Goal: Information Seeking & Learning: Learn about a topic

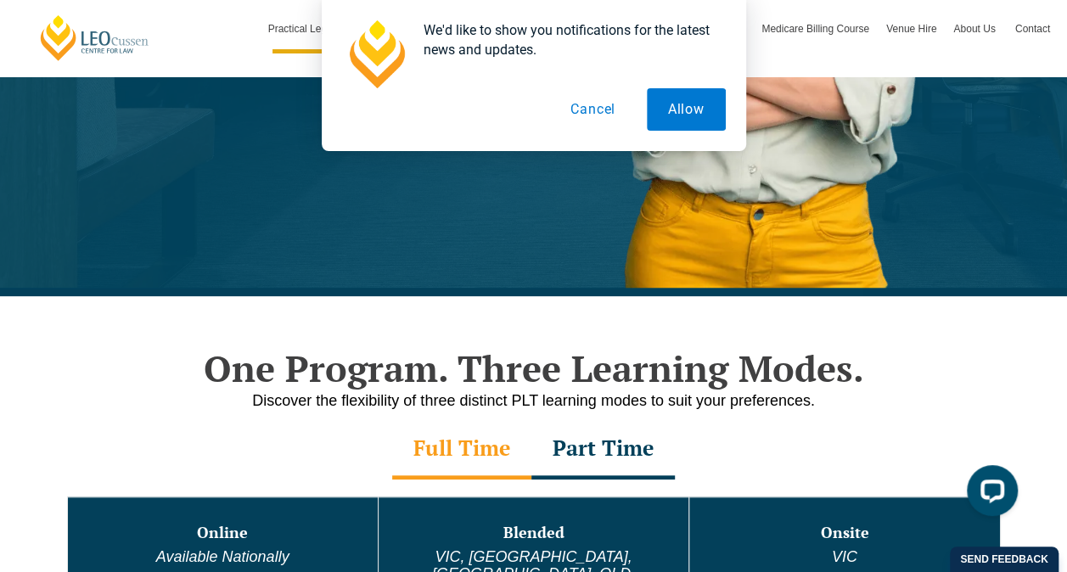
scroll to position [660, 0]
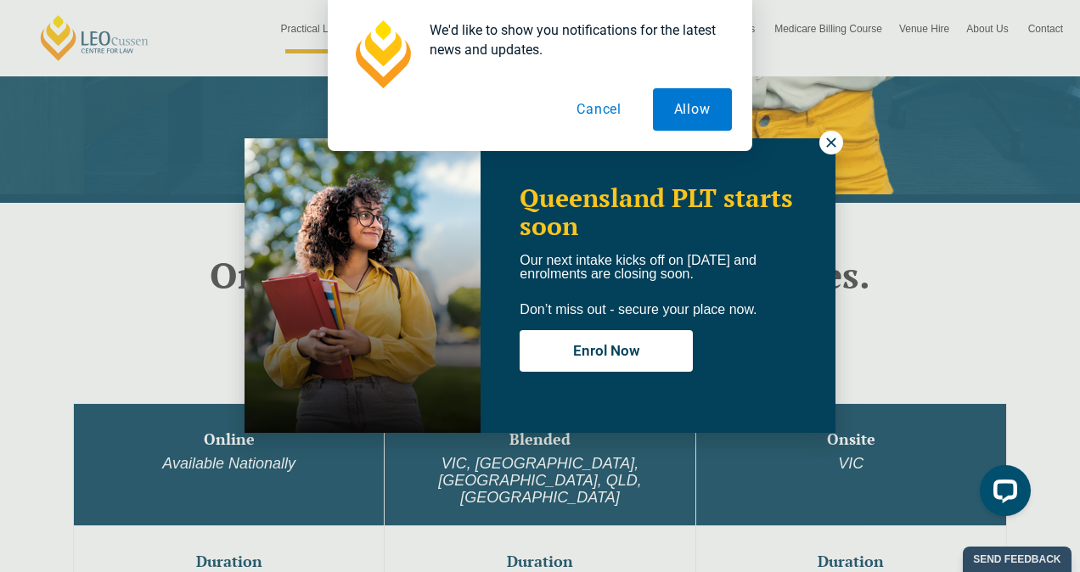
click at [835, 145] on div "We'd like to show you notifications for the latest news and updates. Allow Canc…" at bounding box center [540, 75] width 1080 height 151
click at [829, 146] on div "We'd like to show you notifications for the latest news and updates. Allow Canc…" at bounding box center [540, 75] width 1080 height 151
click at [610, 114] on button "Cancel" at bounding box center [599, 109] width 87 height 42
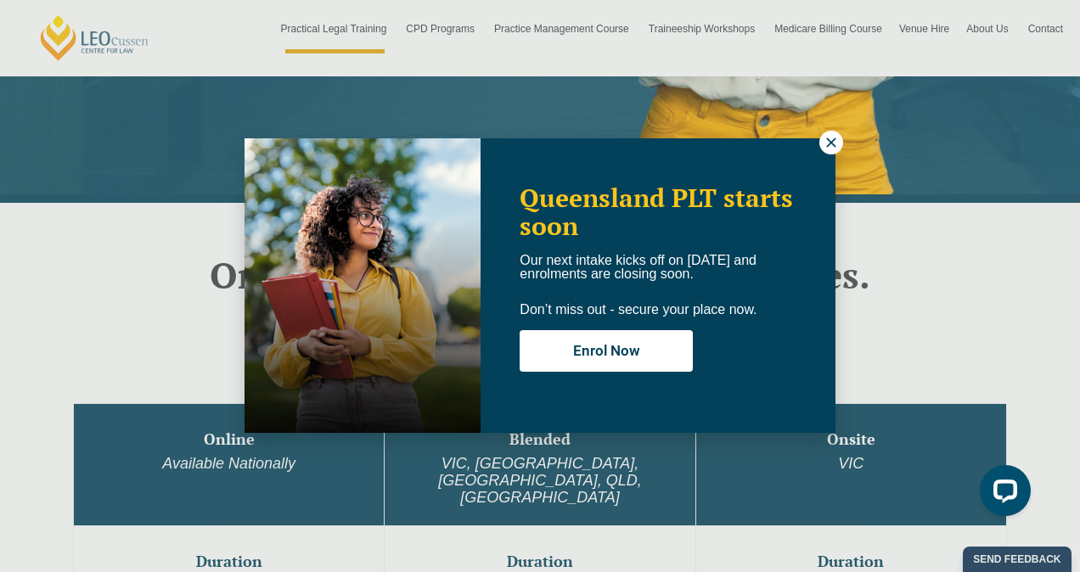
click at [827, 148] on icon at bounding box center [830, 142] width 15 height 15
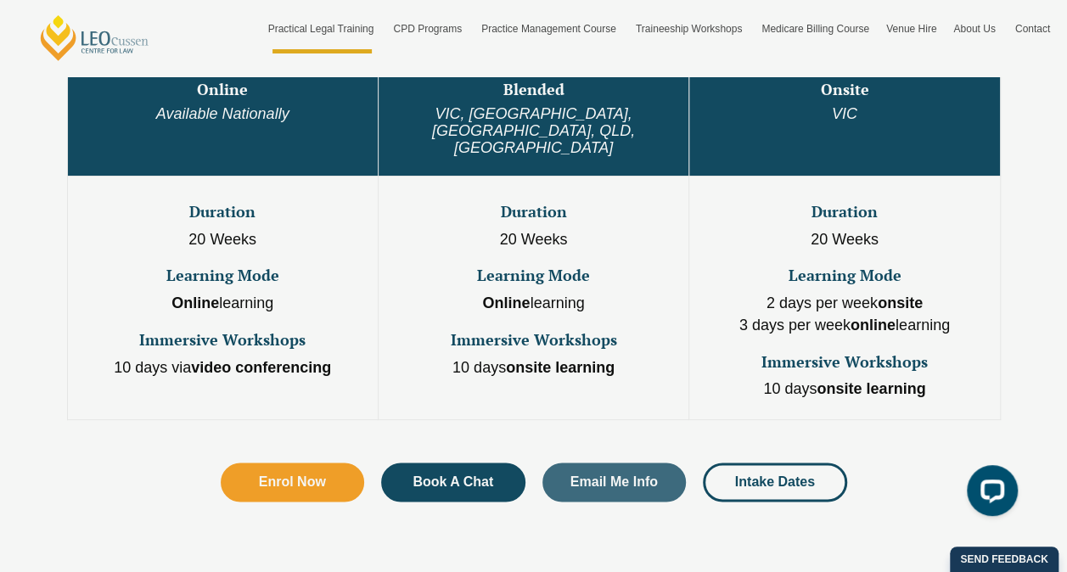
scroll to position [963, 0]
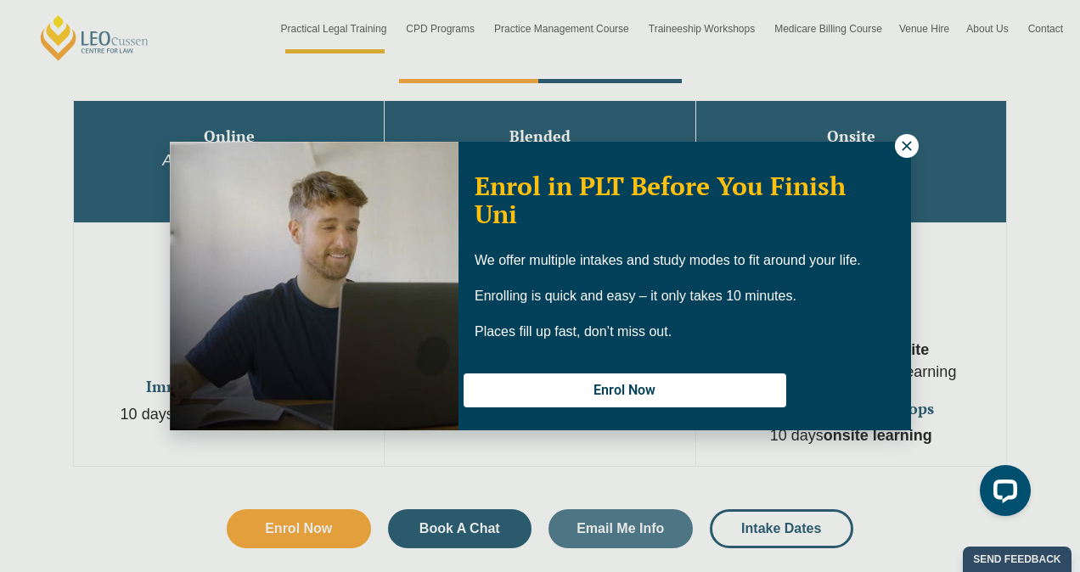
drag, startPoint x: 1073, startPoint y: 79, endPoint x: 1074, endPoint y: 92, distance: 12.8
click at [903, 141] on icon at bounding box center [906, 145] width 15 height 15
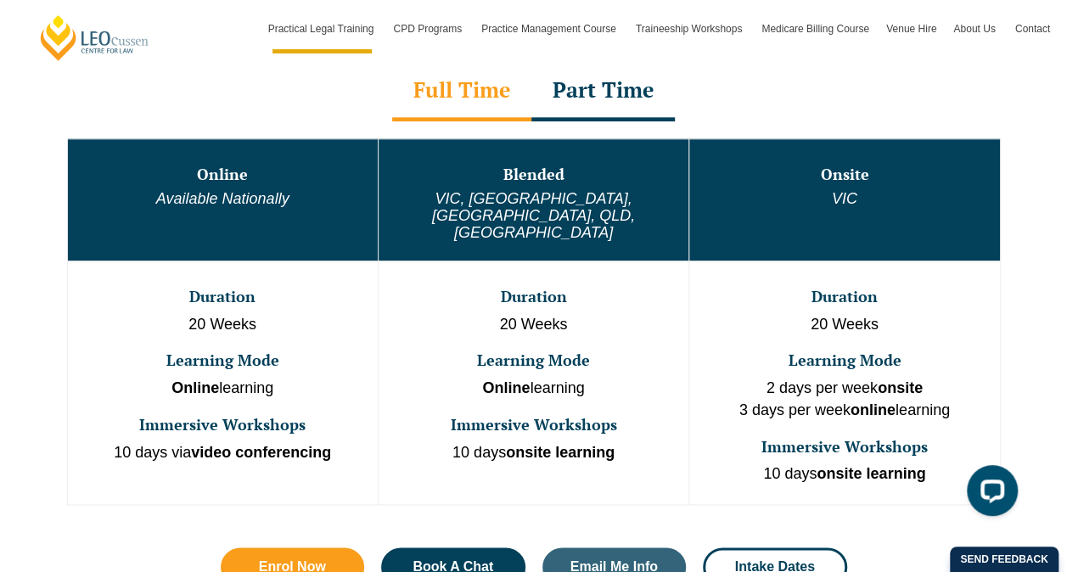
scroll to position [822, 0]
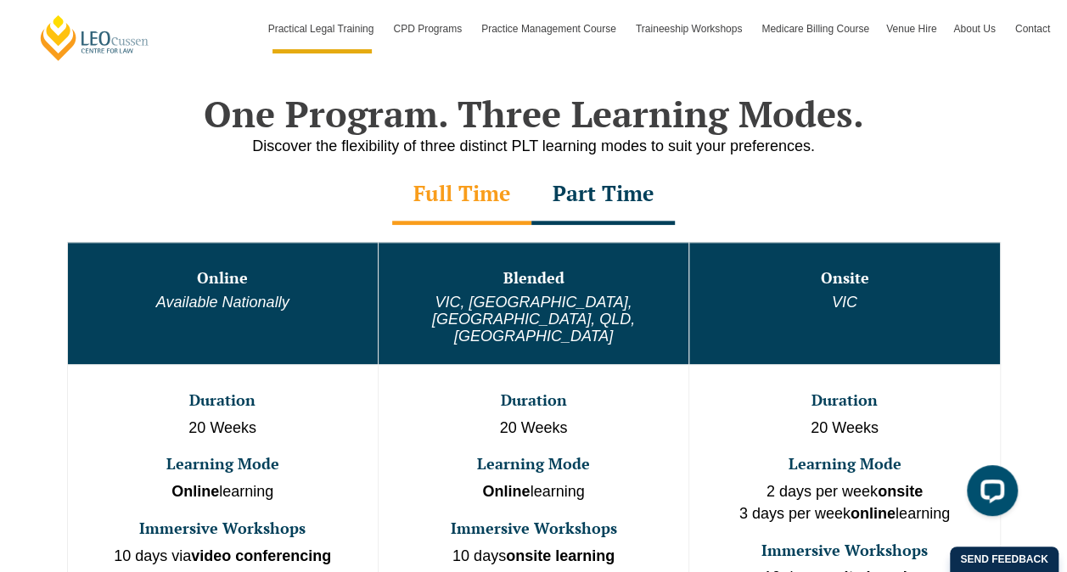
click at [601, 191] on div "Part Time" at bounding box center [602, 195] width 143 height 59
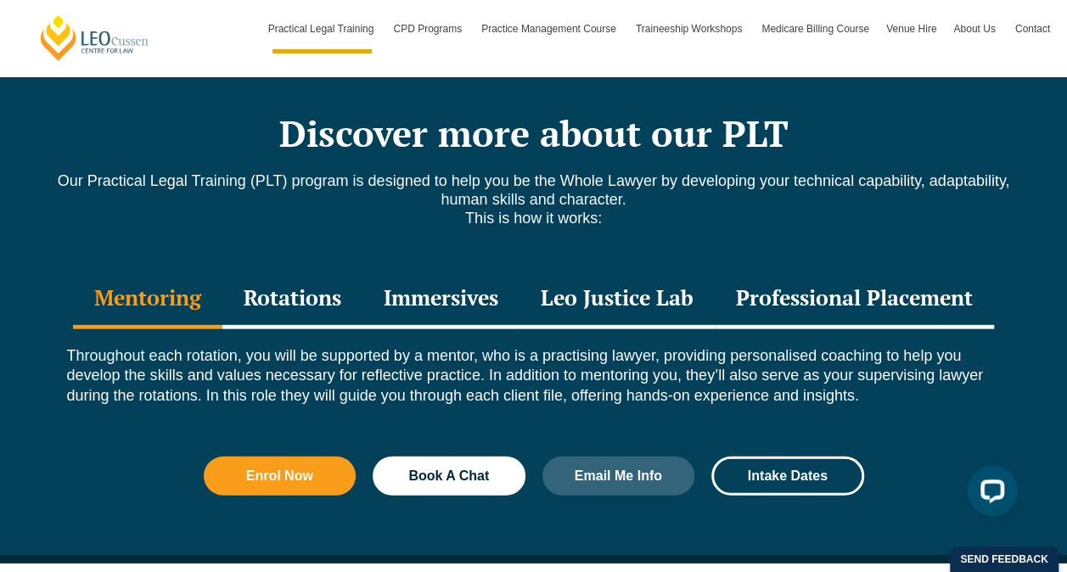
scroll to position [2254, 0]
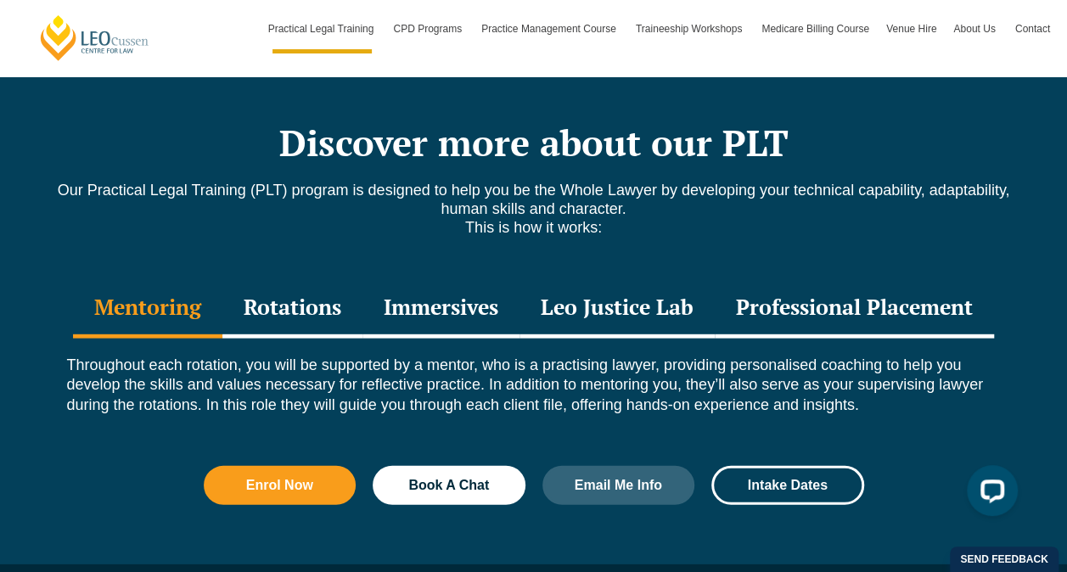
click at [773, 292] on div "Professional Placement" at bounding box center [854, 308] width 279 height 59
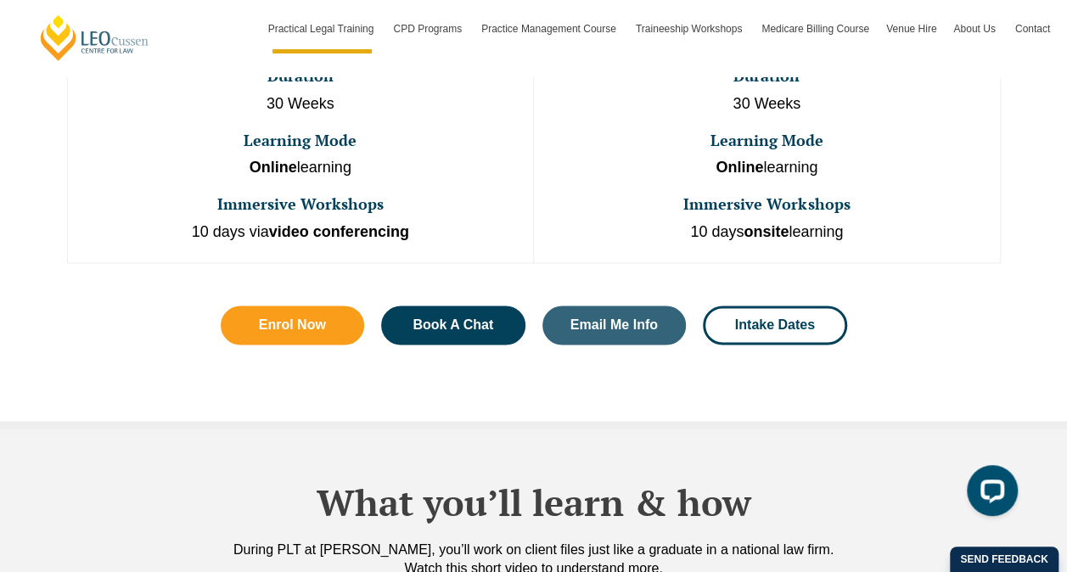
scroll to position [0, 0]
